Goal: Task Accomplishment & Management: Use online tool/utility

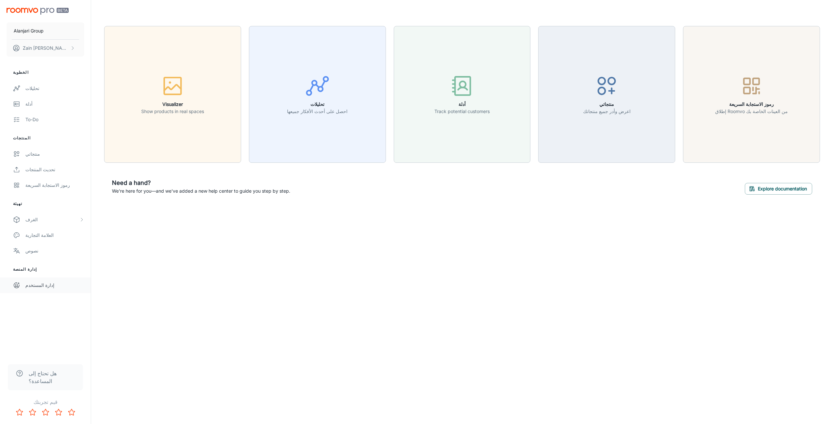
click at [34, 288] on div "إدارة المستخدم" at bounding box center [54, 285] width 59 height 7
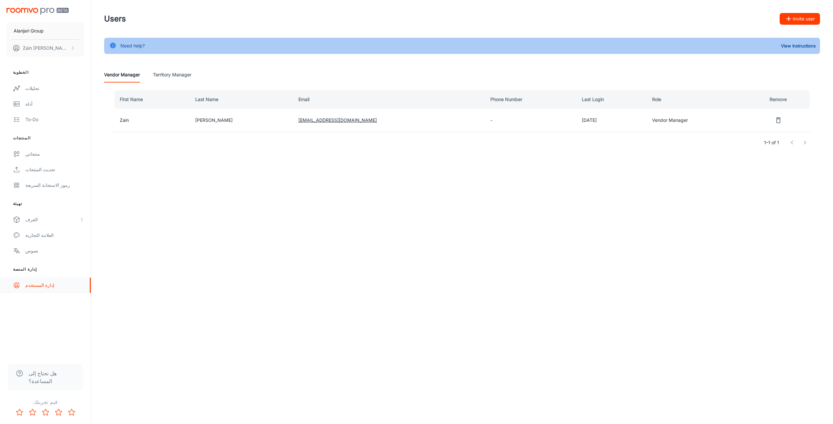
click at [82, 284] on div "إدارة المستخدم" at bounding box center [54, 285] width 59 height 7
click at [25, 248] on link "نصوص" at bounding box center [45, 251] width 91 height 16
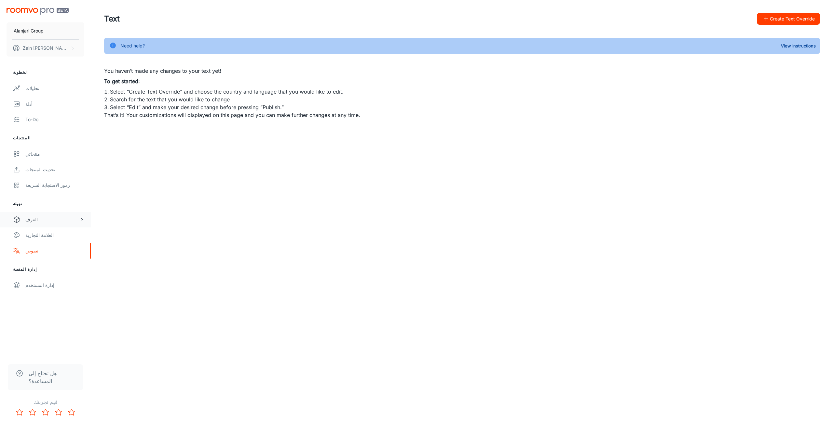
click at [25, 220] on div "الغرف" at bounding box center [45, 220] width 91 height 16
click at [44, 237] on div "My Rooms" at bounding box center [54, 235] width 59 height 7
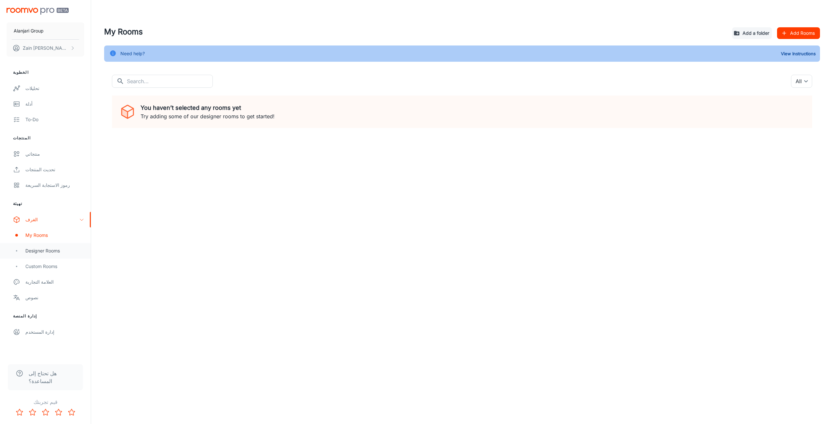
click at [42, 255] on div "Designer Rooms" at bounding box center [45, 251] width 91 height 16
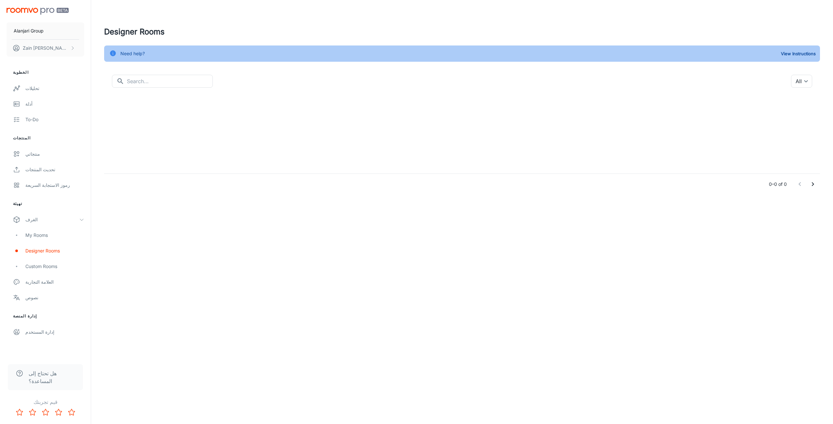
click at [166, 91] on div "​ ​ All ​ 0–0 of 0" at bounding box center [462, 135] width 716 height 120
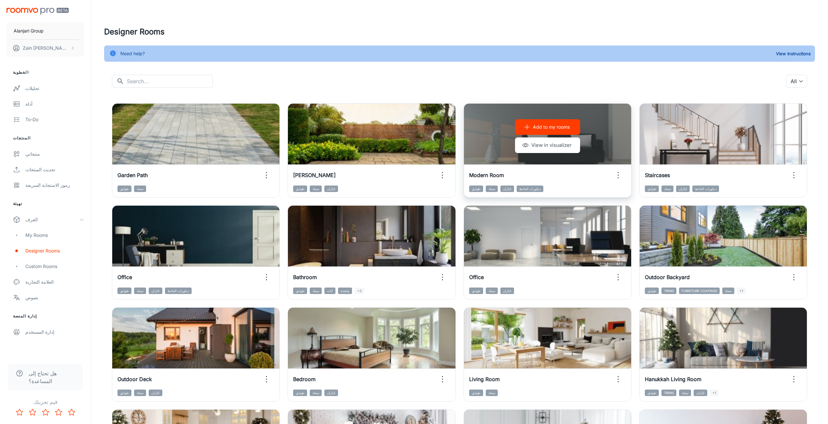
click at [550, 125] on p "Add to my rooms" at bounding box center [551, 127] width 37 height 7
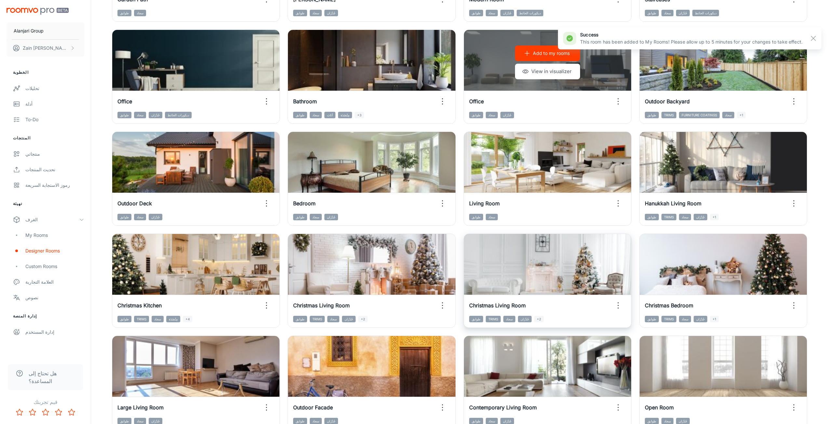
scroll to position [260, 0]
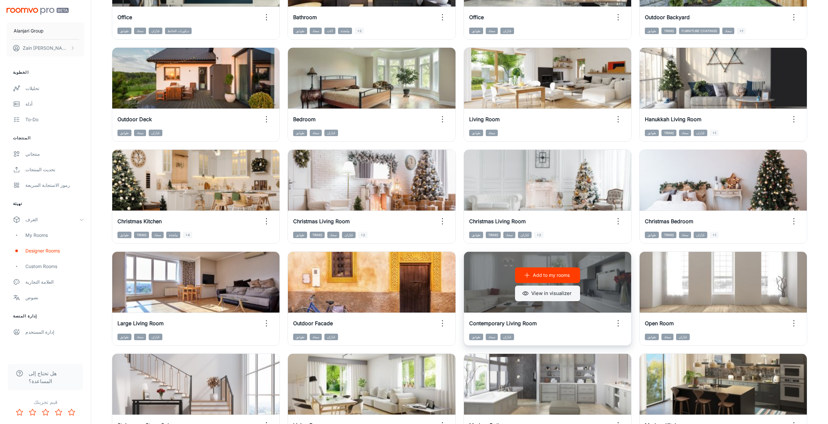
click at [541, 295] on button "View in visualizer" at bounding box center [547, 294] width 65 height 16
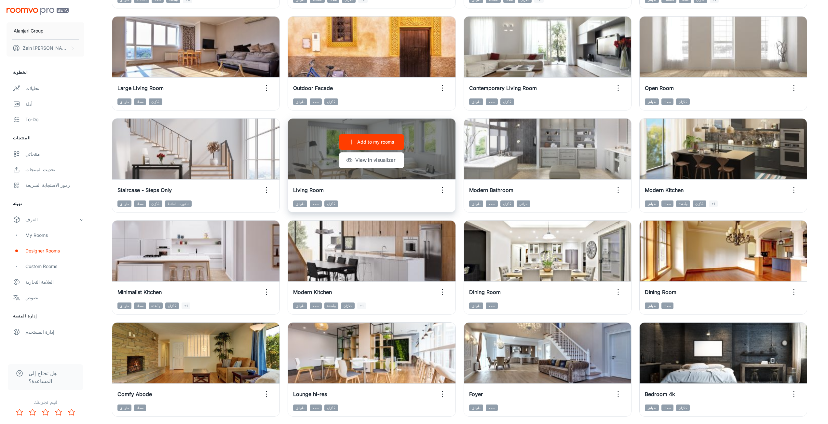
scroll to position [543, 0]
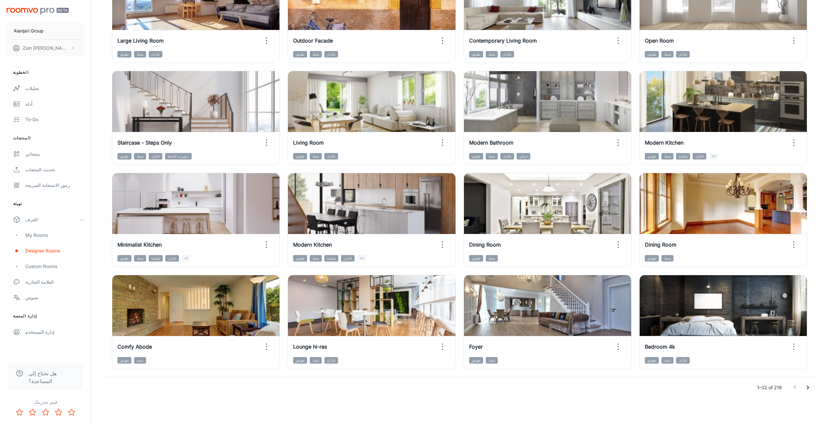
click at [807, 388] on icon "Go to next page" at bounding box center [808, 388] width 8 height 8
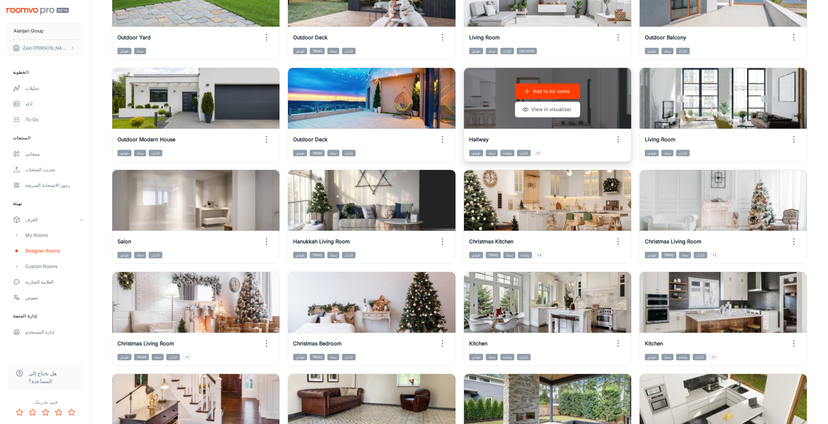
scroll to position [413, 0]
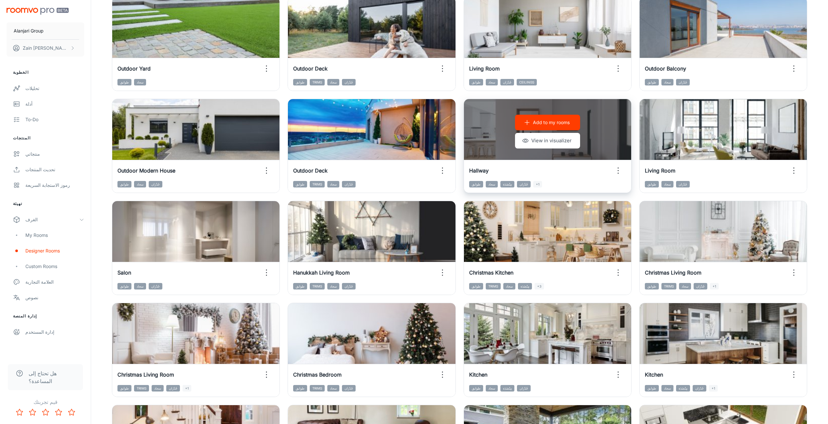
click at [549, 122] on p "Add to my rooms" at bounding box center [551, 122] width 37 height 7
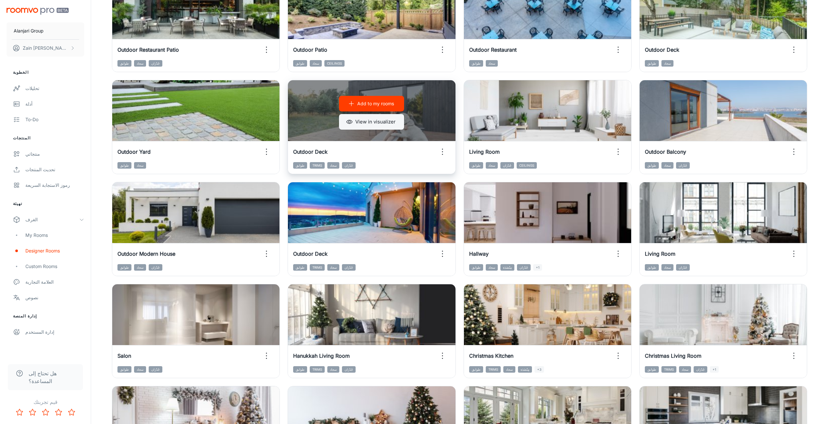
scroll to position [315, 0]
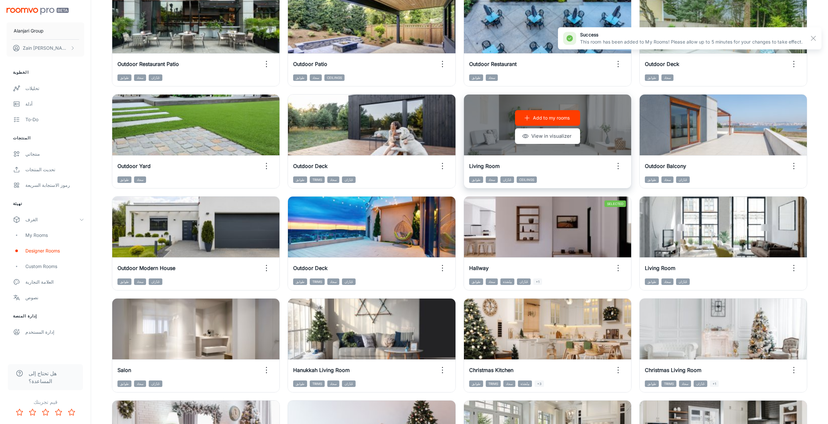
click at [537, 119] on p "Add to my rooms" at bounding box center [551, 117] width 37 height 7
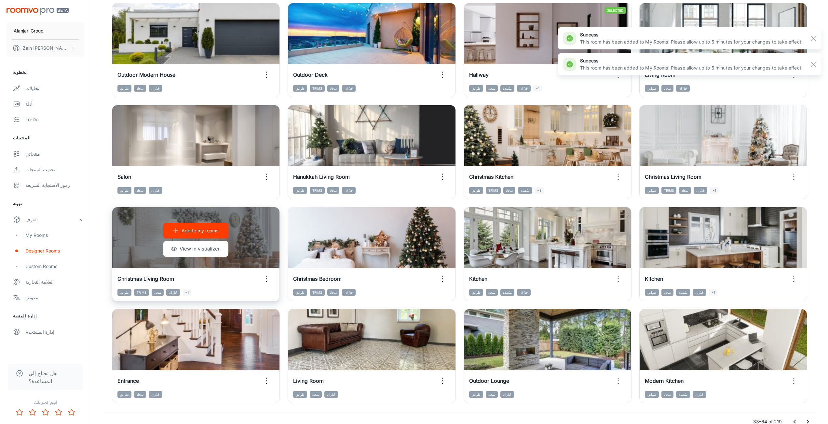
scroll to position [543, 0]
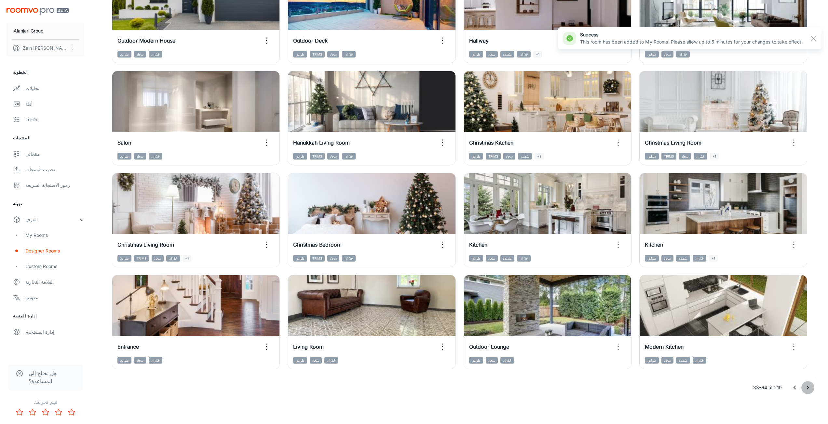
click at [813, 387] on button "Go to next page" at bounding box center [807, 387] width 13 height 13
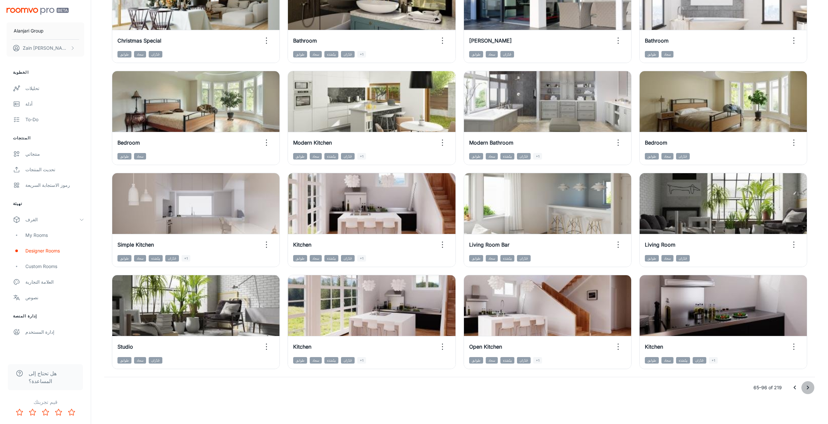
click at [806, 390] on icon "Go to next page" at bounding box center [808, 388] width 8 height 8
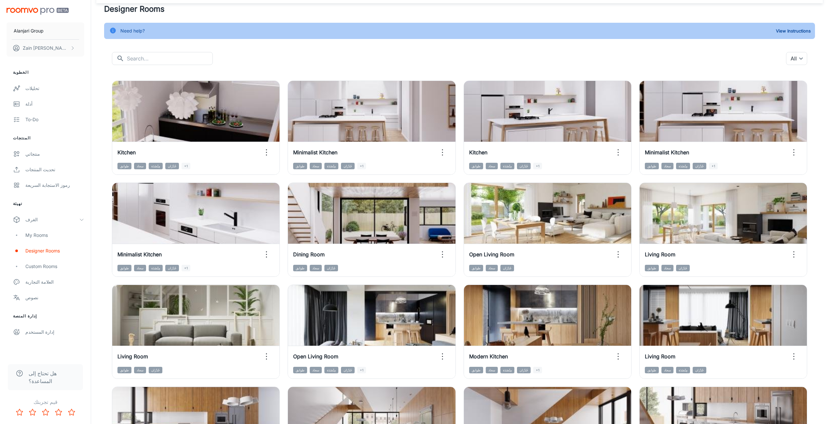
scroll to position [0, 0]
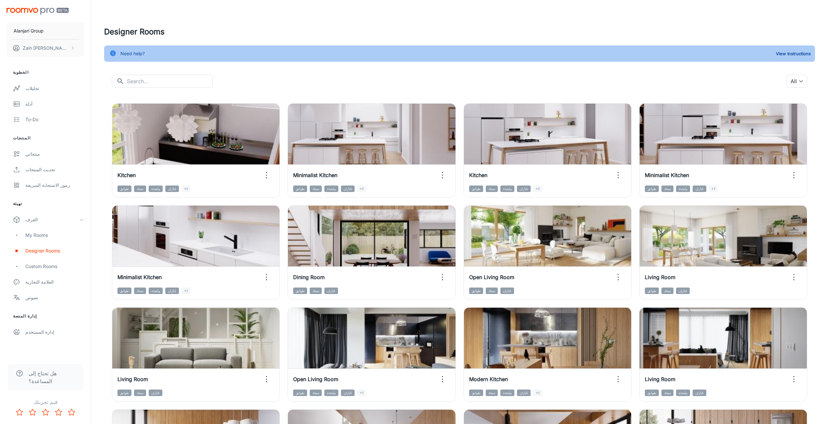
drag, startPoint x: 150, startPoint y: 83, endPoint x: 118, endPoint y: 50, distance: 45.8
click at [150, 83] on input "text" at bounding box center [170, 81] width 86 height 13
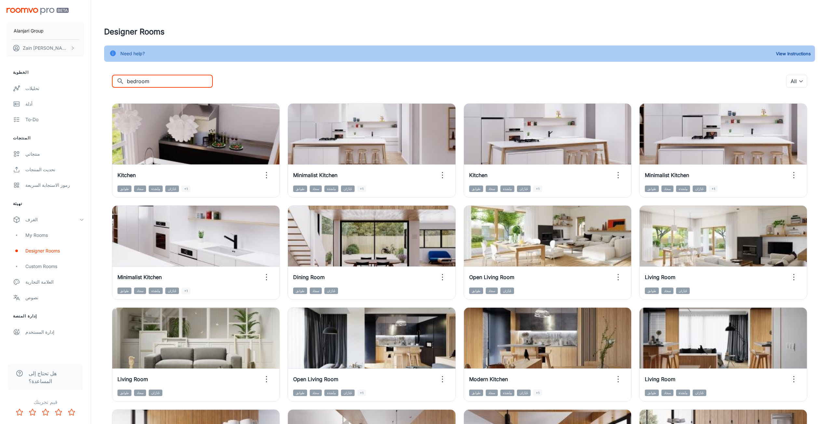
type input "bedroom"
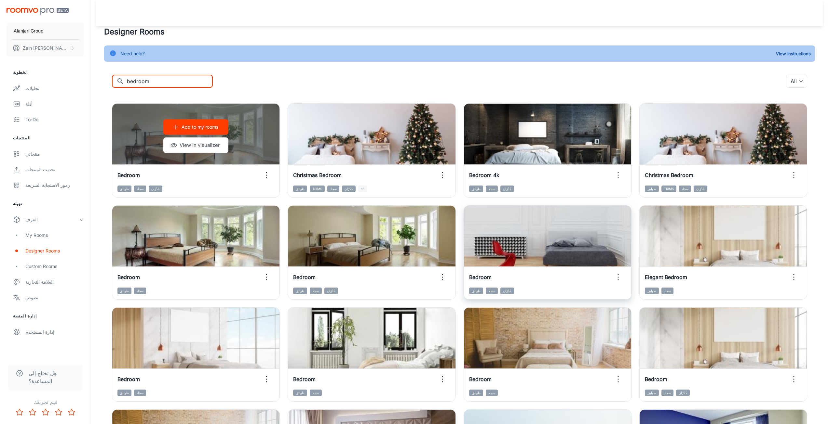
scroll to position [33, 0]
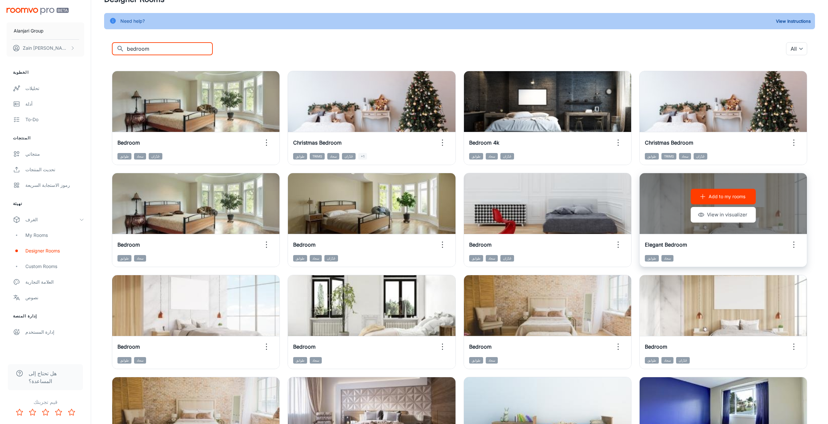
click at [718, 197] on p "Add to my rooms" at bounding box center [726, 196] width 37 height 7
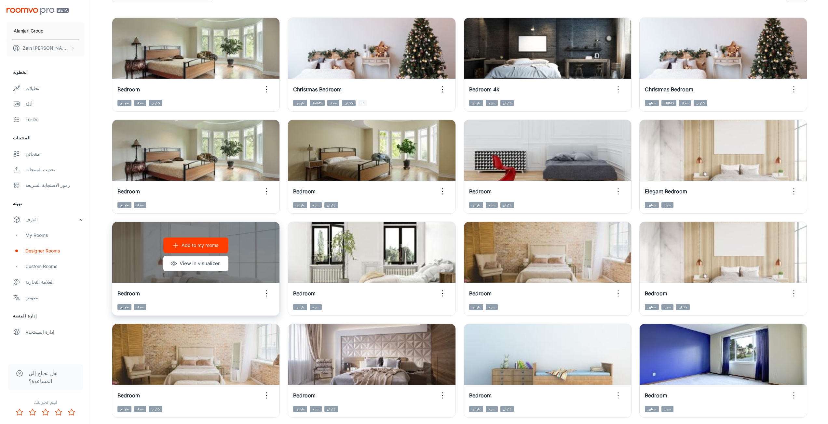
scroll to position [135, 0]
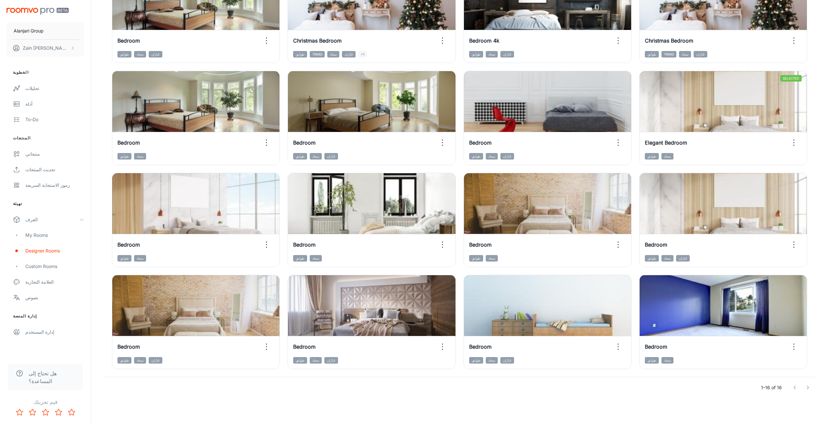
click at [809, 387] on div at bounding box center [801, 387] width 26 height 13
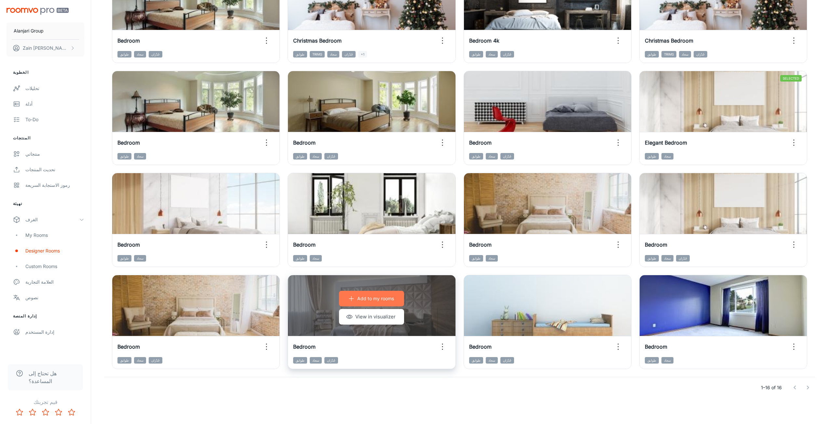
click at [365, 300] on p "Add to my rooms" at bounding box center [375, 298] width 37 height 7
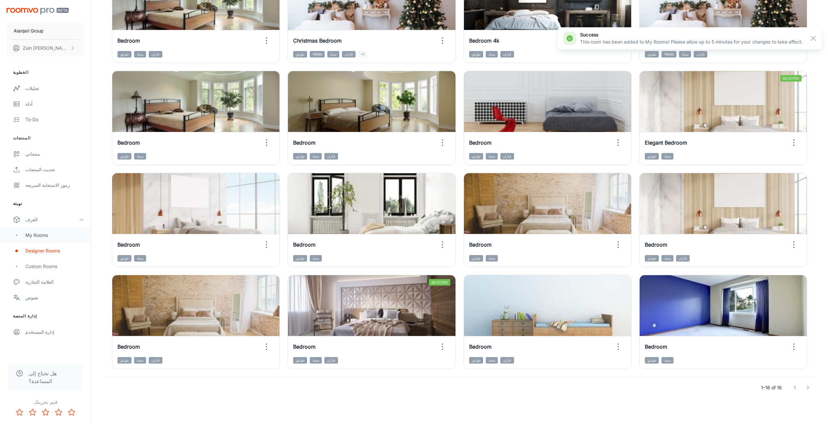
click at [47, 236] on div "My Rooms" at bounding box center [54, 235] width 59 height 7
